Goal: Navigation & Orientation: Go to known website

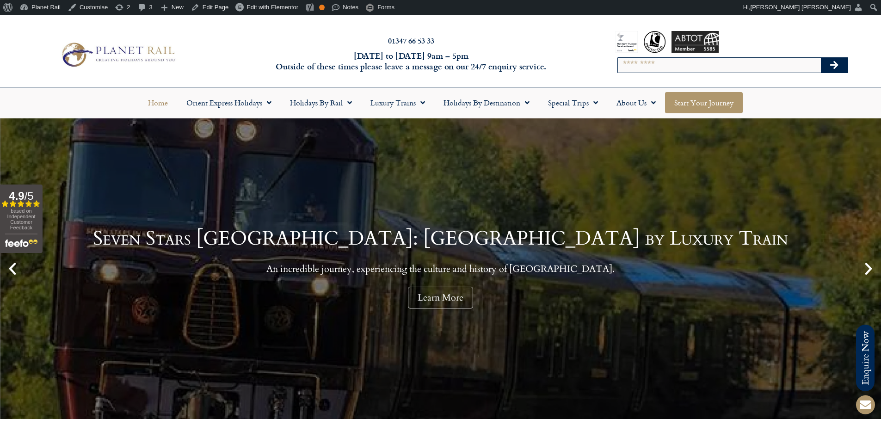
click at [679, 100] on link "Start your Journey" at bounding box center [704, 102] width 78 height 21
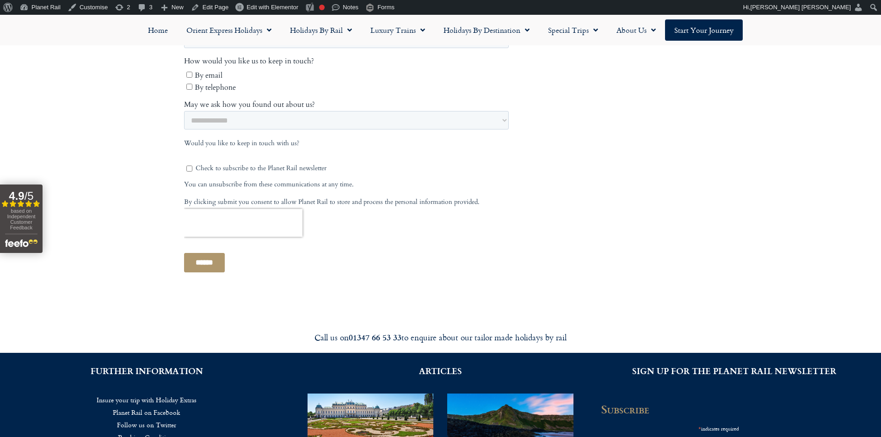
scroll to position [722, 0]
